Goal: Transaction & Acquisition: Register for event/course

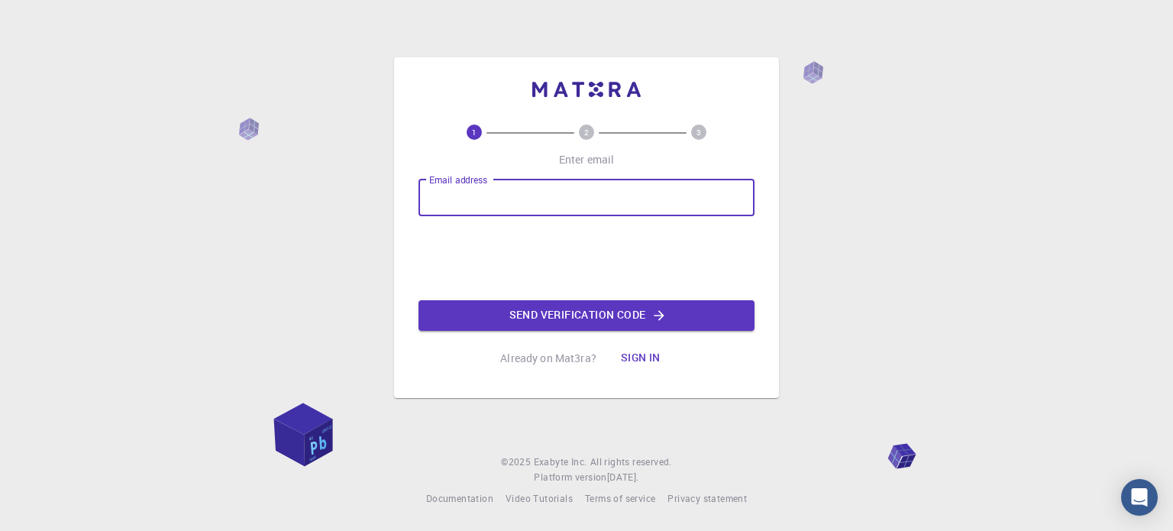
type input "[EMAIL_ADDRESS][DOMAIN_NAME]"
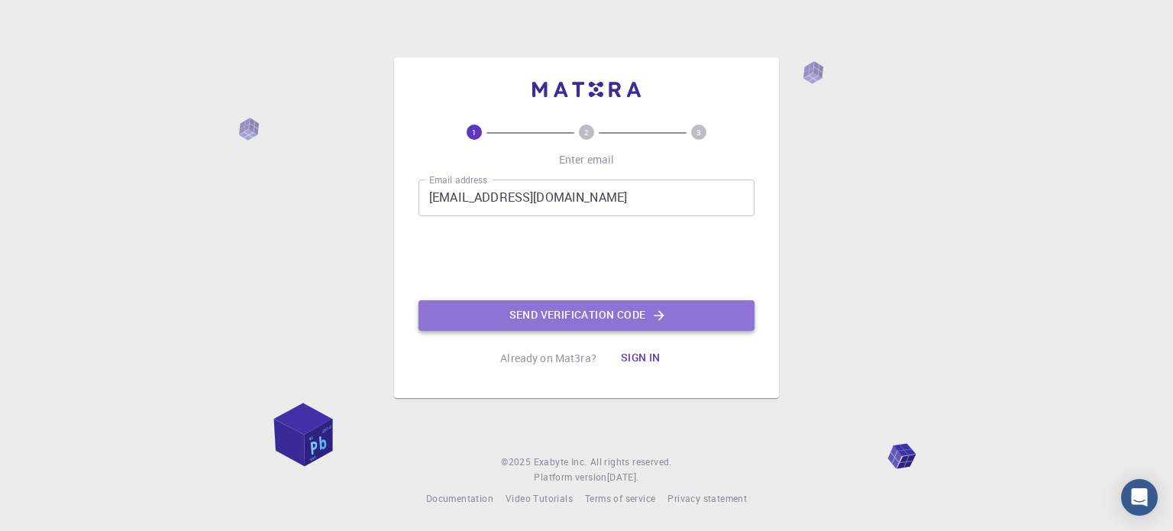
click at [518, 312] on button "Send verification code" at bounding box center [586, 315] width 336 height 31
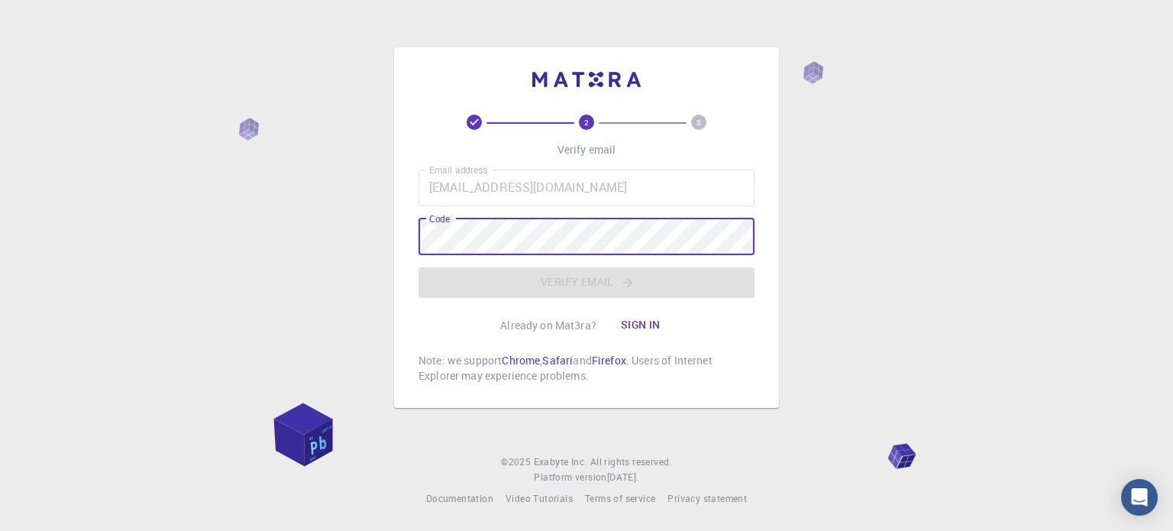
click at [649, 317] on button "Sign in" at bounding box center [641, 325] width 64 height 31
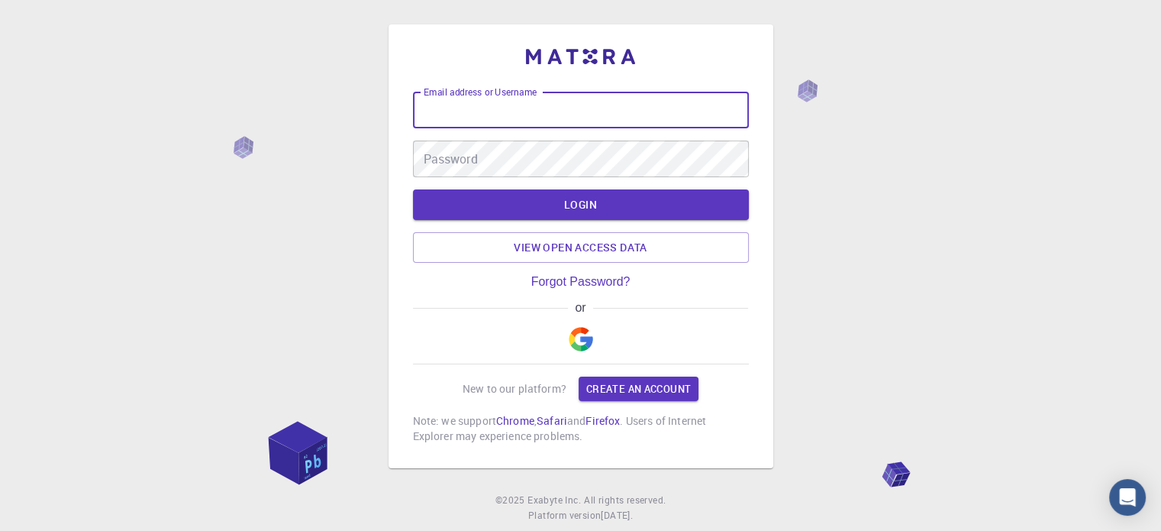
click at [507, 111] on input "Email address or Username" at bounding box center [581, 110] width 336 height 37
click at [509, 105] on input "Email address or Username" at bounding box center [581, 110] width 336 height 37
type input "hajer"
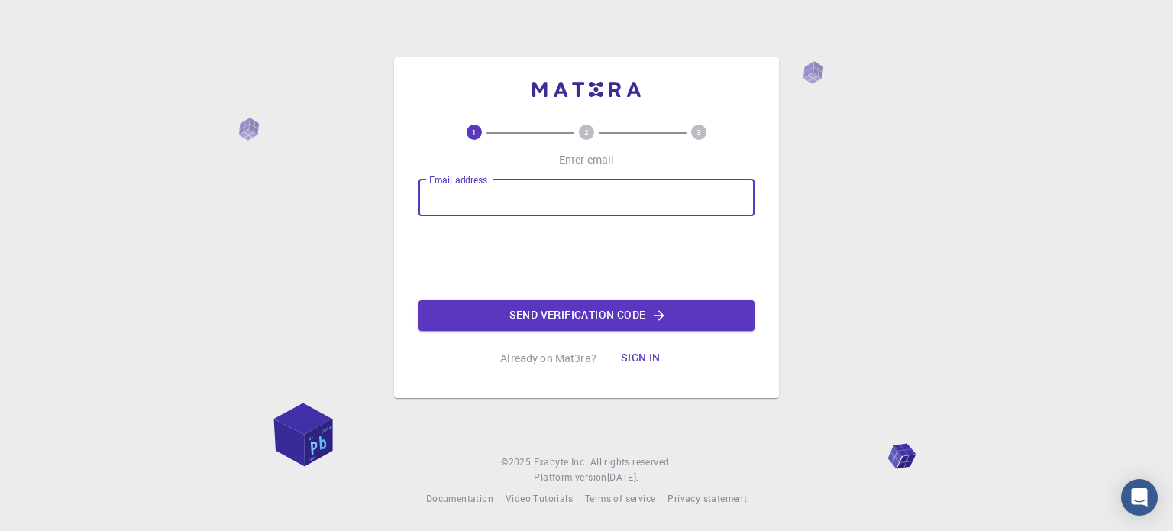
click at [502, 195] on input "Email address" at bounding box center [586, 197] width 336 height 37
type input "[EMAIL_ADDRESS][DOMAIN_NAME]"
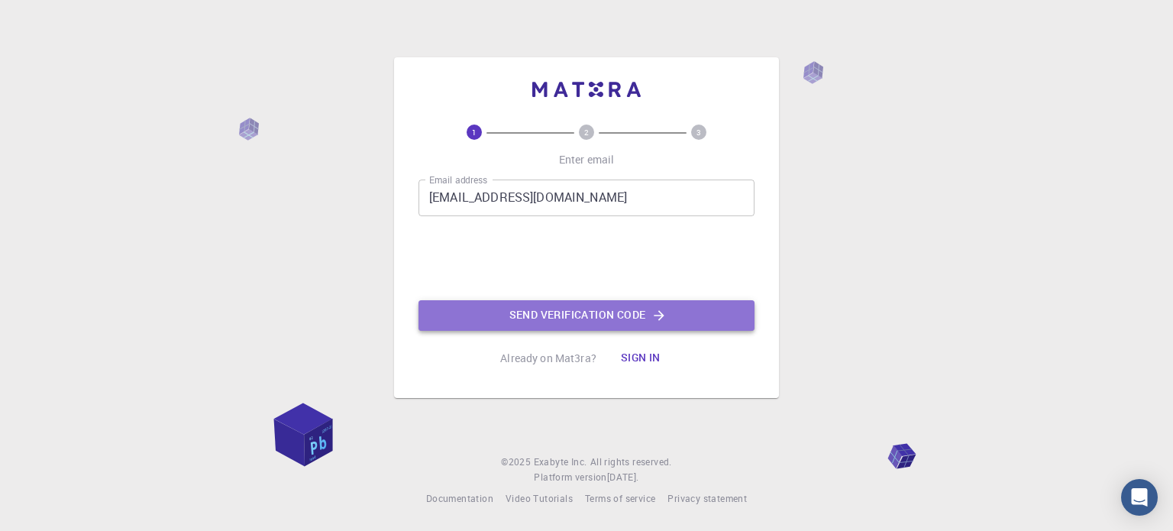
click at [601, 314] on button "Send verification code" at bounding box center [586, 315] width 336 height 31
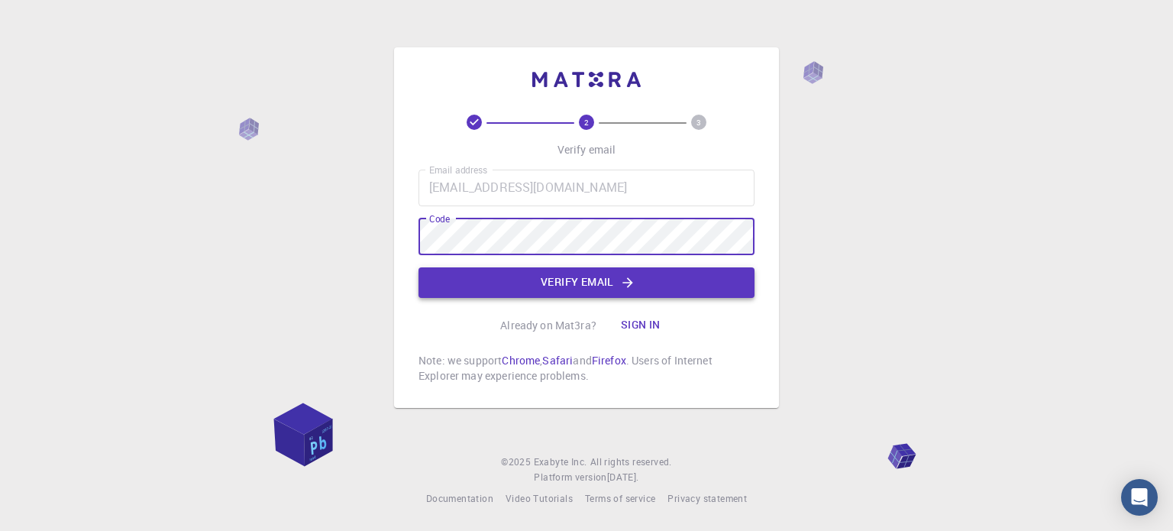
click at [674, 277] on button "Verify email" at bounding box center [586, 282] width 336 height 31
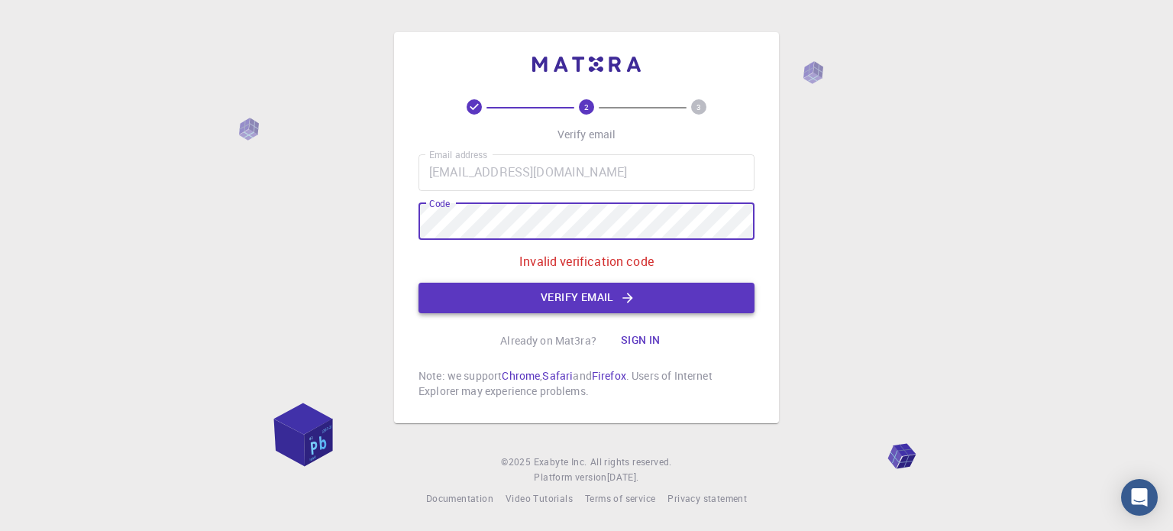
click at [645, 290] on button "Verify email" at bounding box center [586, 298] width 336 height 31
click at [642, 290] on button "Verify email" at bounding box center [586, 298] width 336 height 31
click at [948, 141] on div "2 3 Verify email Email address [EMAIL_ADDRESS][DOMAIN_NAME] Email address Code …" at bounding box center [586, 265] width 1173 height 531
click at [590, 293] on button "Verify email" at bounding box center [586, 298] width 336 height 31
click at [591, 254] on p "Invalid verification code" at bounding box center [586, 261] width 134 height 18
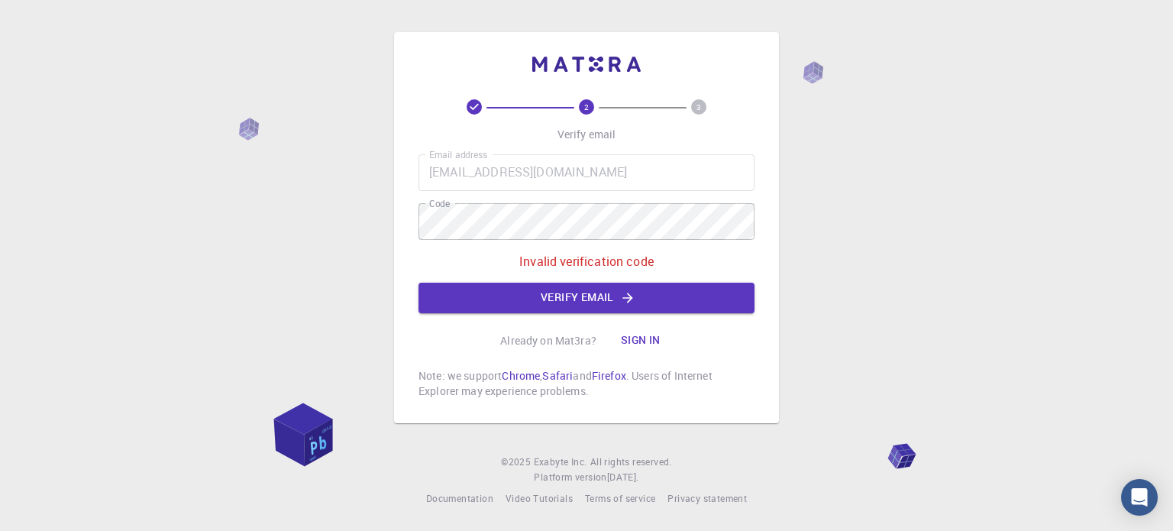
click at [638, 191] on div "Email address [EMAIL_ADDRESS][DOMAIN_NAME] Email address Code Code Invalid veri…" at bounding box center [586, 233] width 336 height 159
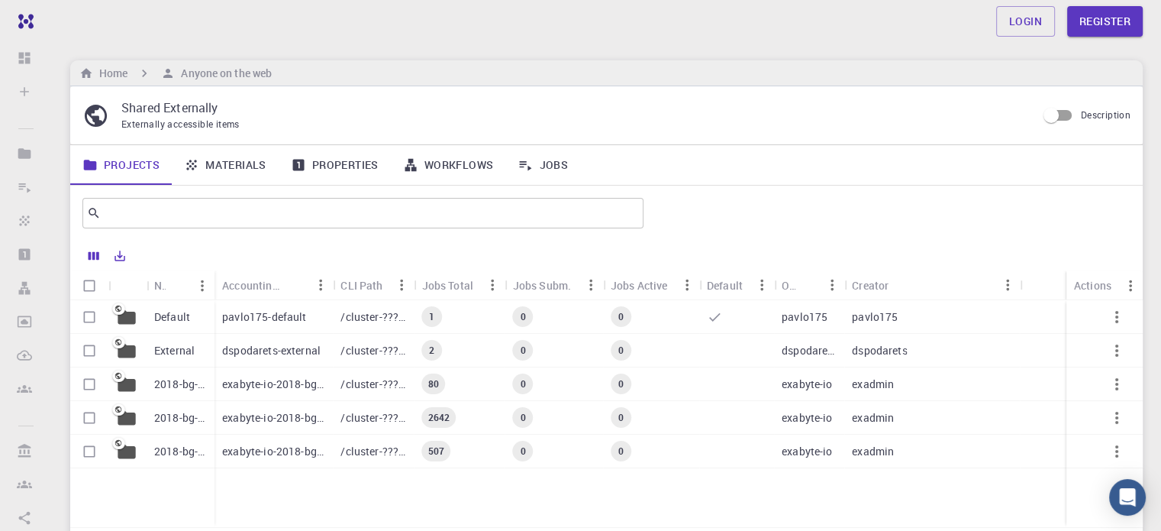
click at [269, 320] on p "pavlo175-default" at bounding box center [264, 316] width 84 height 15
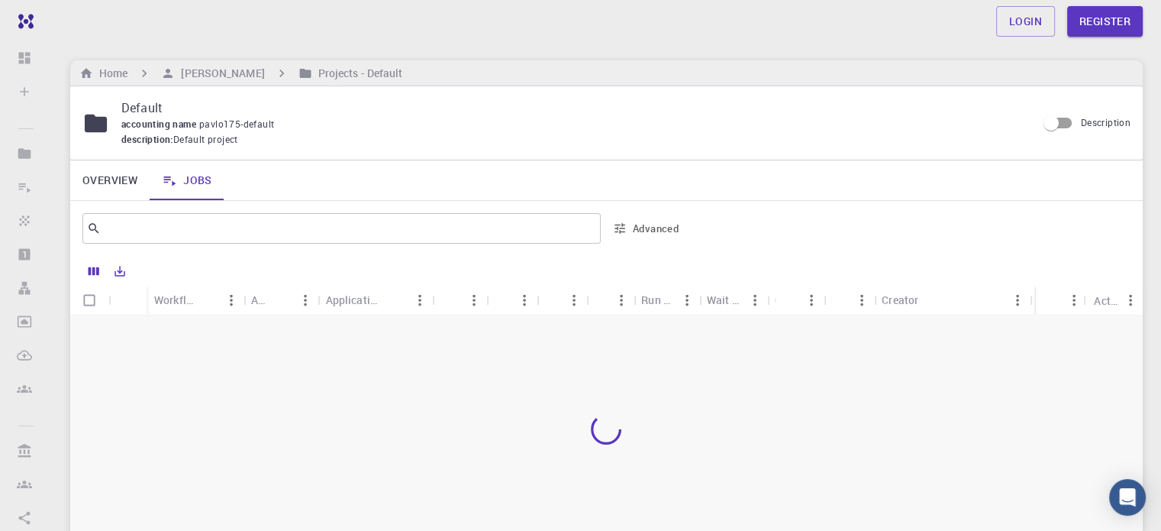
click at [933, 43] on div "Login Register Home Pavlo Prysyazhnyuk Projects - Default Default accounting na…" at bounding box center [607, 351] width 1110 height 702
click at [89, 36] on div "Login Register" at bounding box center [607, 21] width 1110 height 31
